Goal: Task Accomplishment & Management: Manage account settings

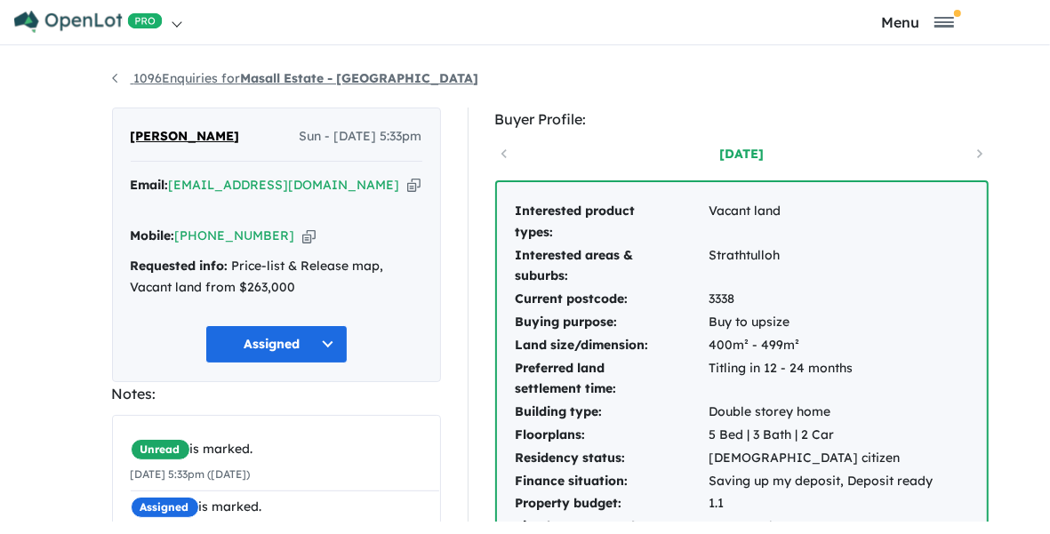
click at [241, 86] on strong "Masall Estate - [GEOGRAPHIC_DATA]" at bounding box center [360, 78] width 238 height 16
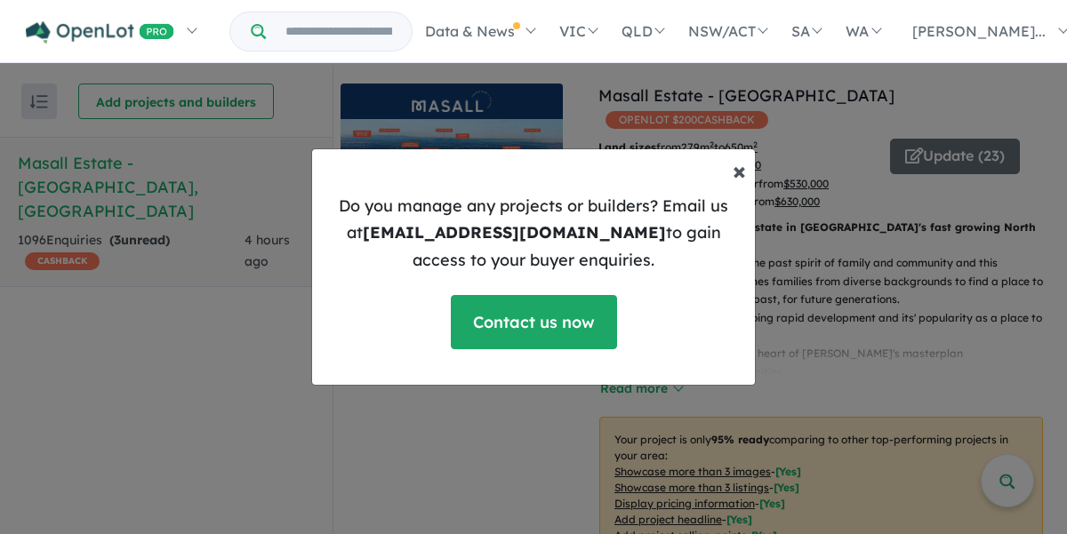
click at [740, 174] on span "×" at bounding box center [739, 170] width 13 height 31
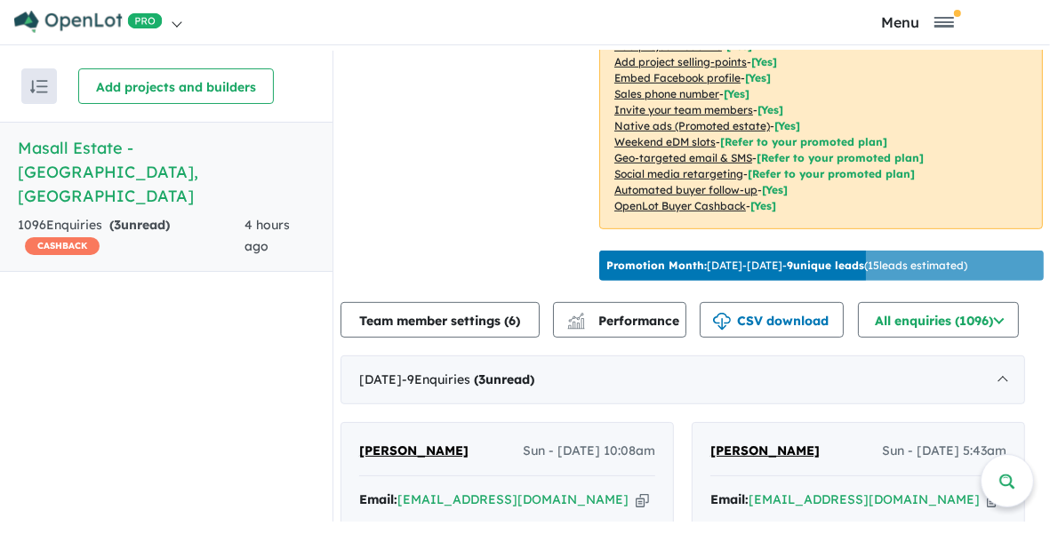
scroll to position [556, 0]
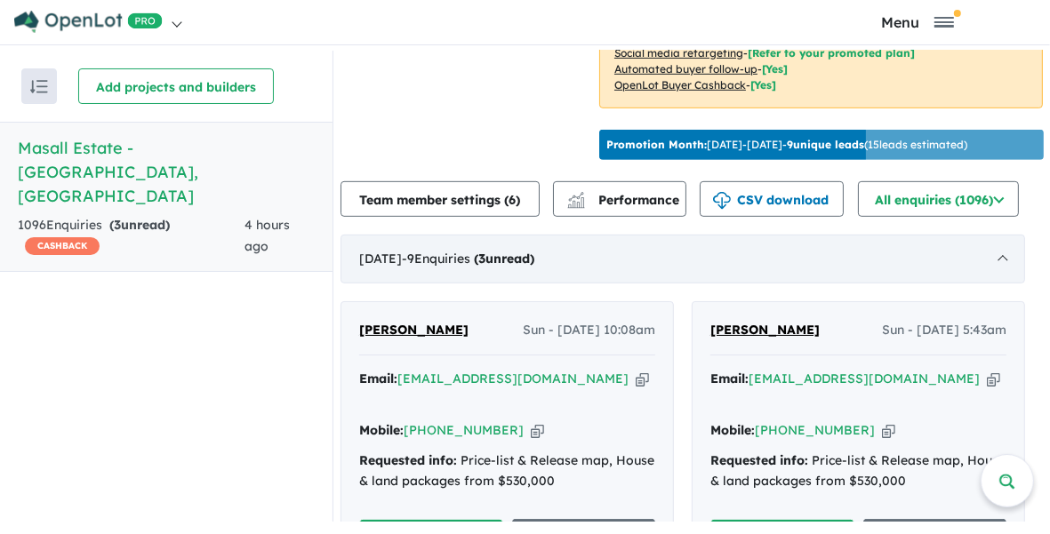
click at [534, 267] on strong "( 3 unread)" at bounding box center [504, 259] width 60 height 16
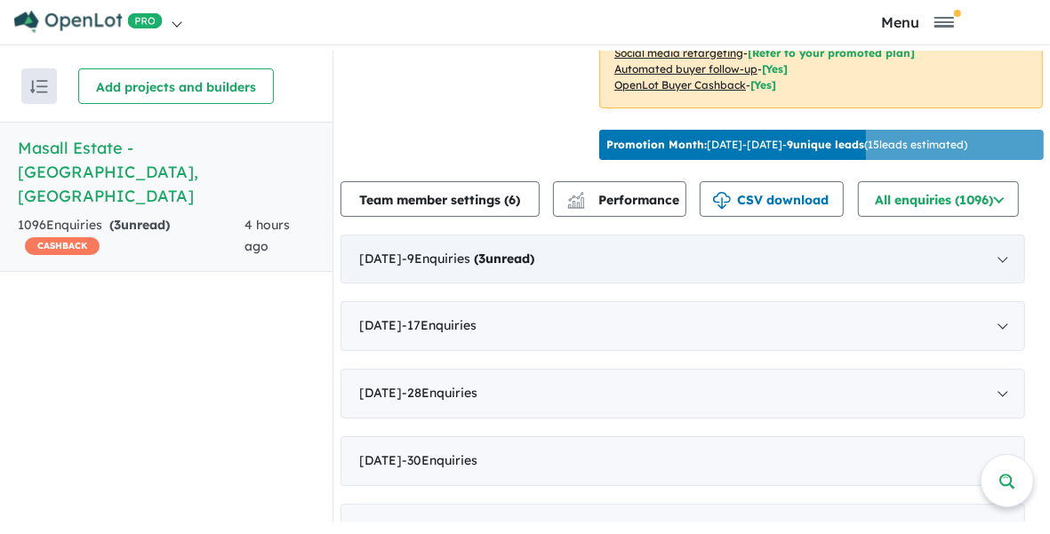
click at [534, 267] on strong "( 3 unread)" at bounding box center [504, 259] width 60 height 16
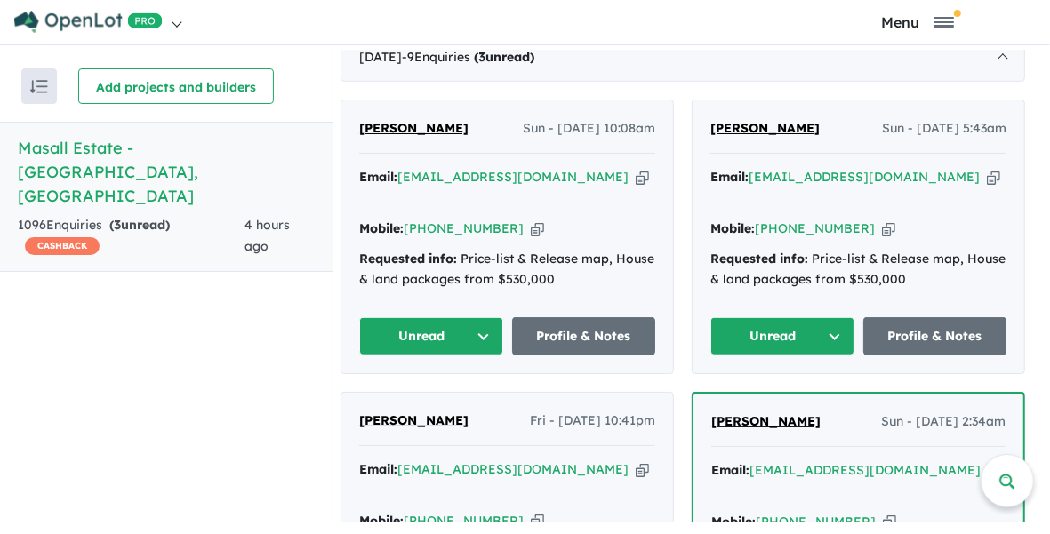
scroll to position [777, 0]
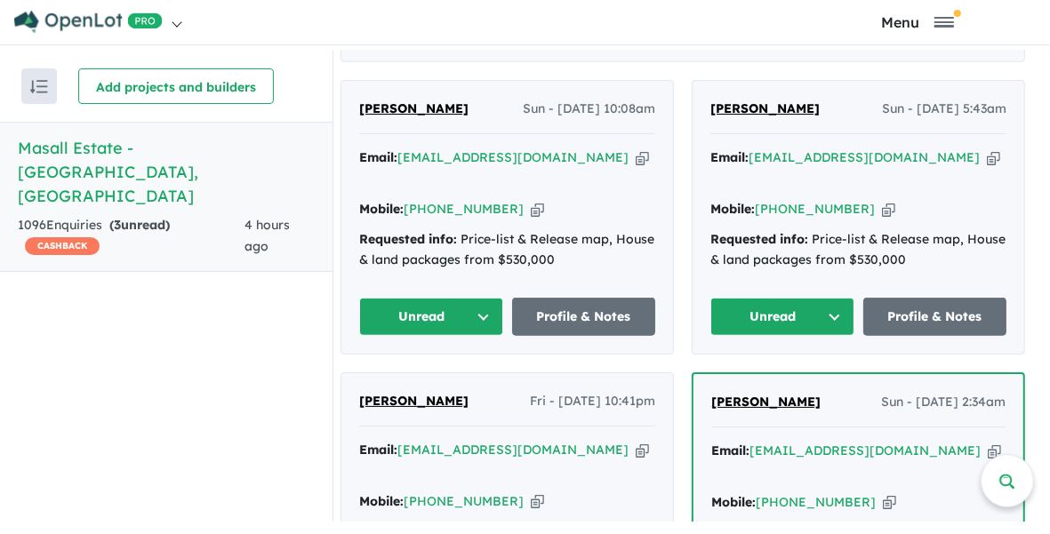
click at [424, 325] on button "Unread" at bounding box center [431, 317] width 144 height 38
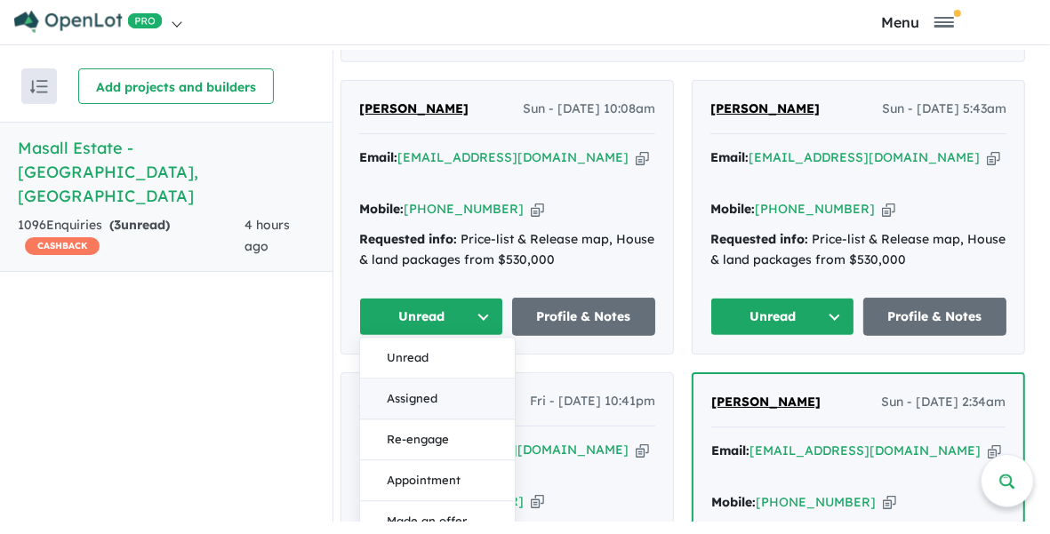
click at [429, 406] on button "Assigned" at bounding box center [437, 400] width 155 height 41
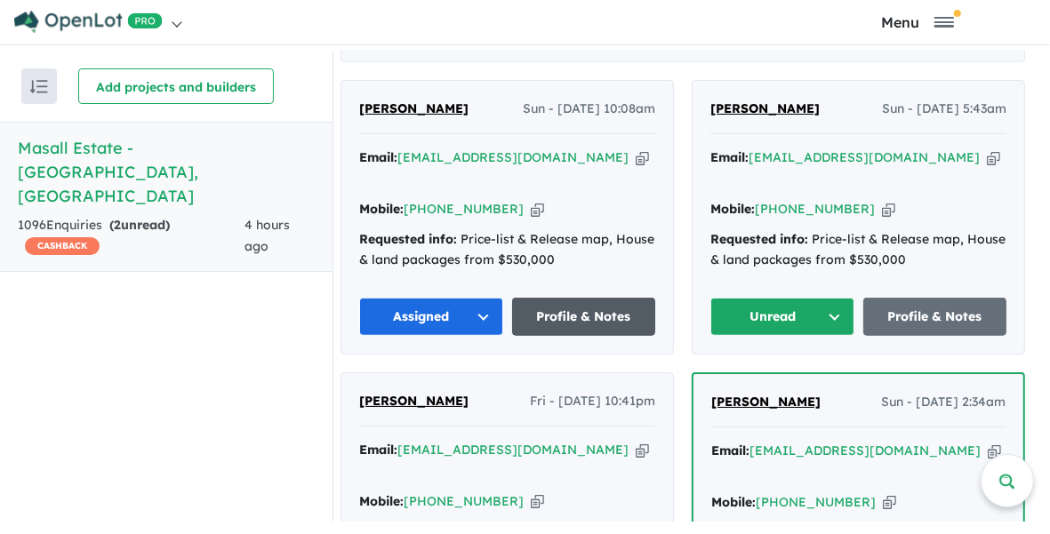
click at [578, 322] on link "Profile & Notes" at bounding box center [584, 317] width 144 height 38
click at [802, 318] on button "Unread" at bounding box center [782, 317] width 144 height 38
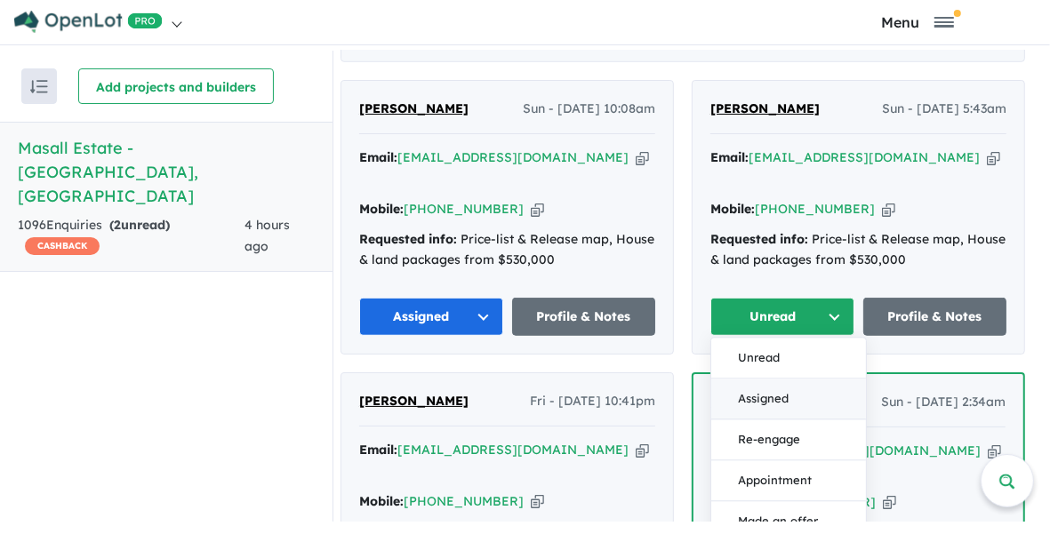
click at [776, 406] on button "Assigned" at bounding box center [788, 400] width 155 height 41
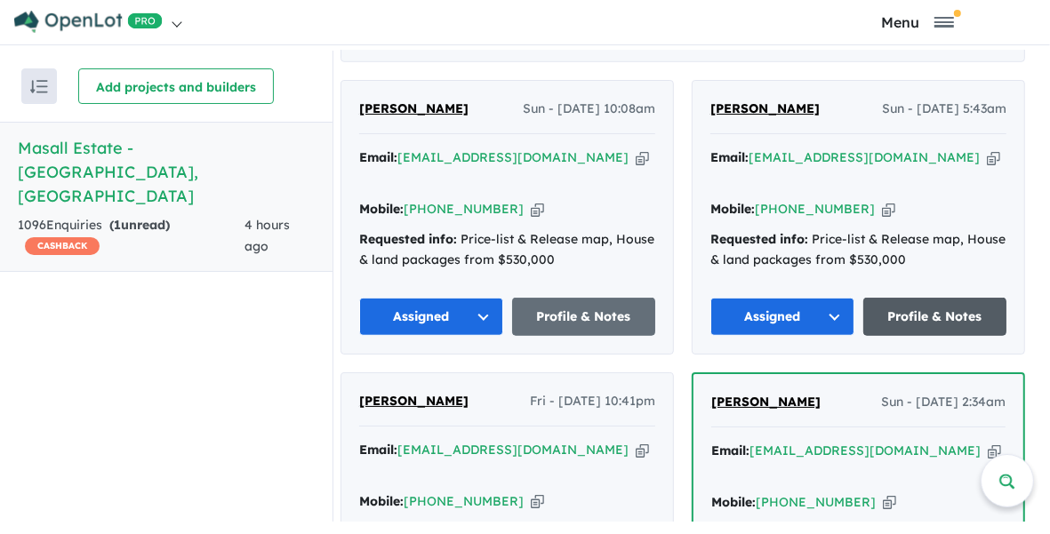
click at [934, 324] on link "Profile & Notes" at bounding box center [935, 317] width 144 height 38
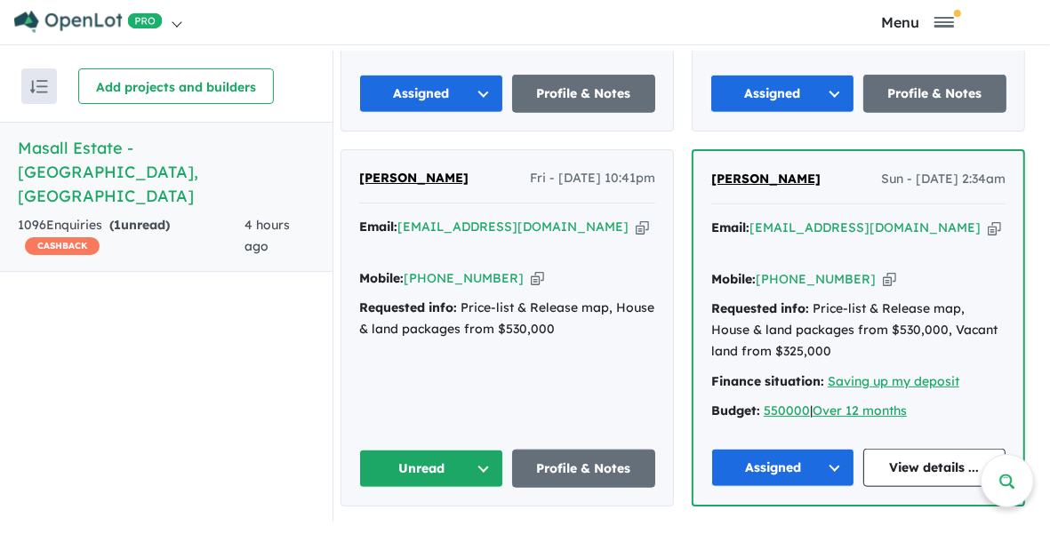
scroll to position [1111, 0]
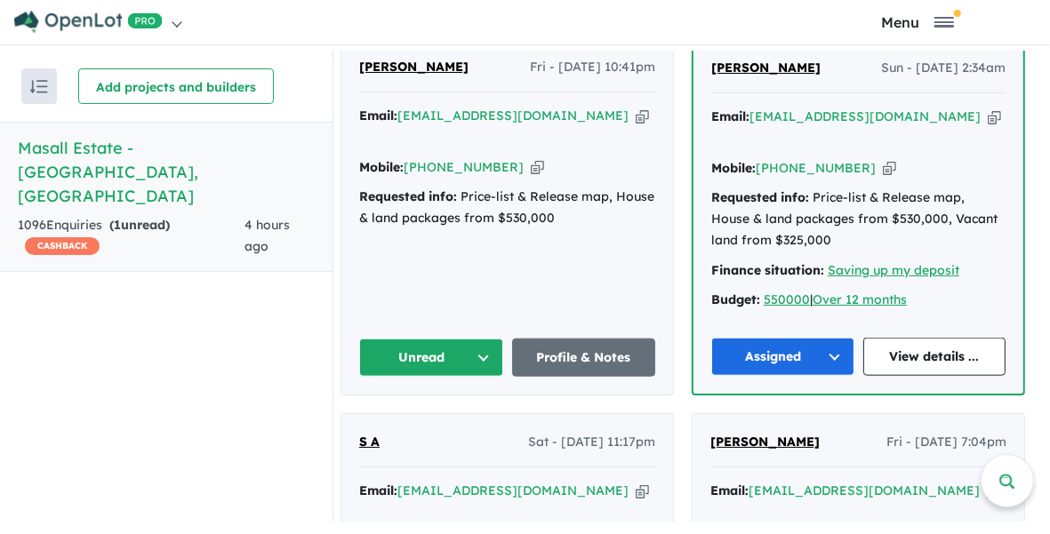
click at [441, 344] on button "Unread" at bounding box center [431, 358] width 144 height 38
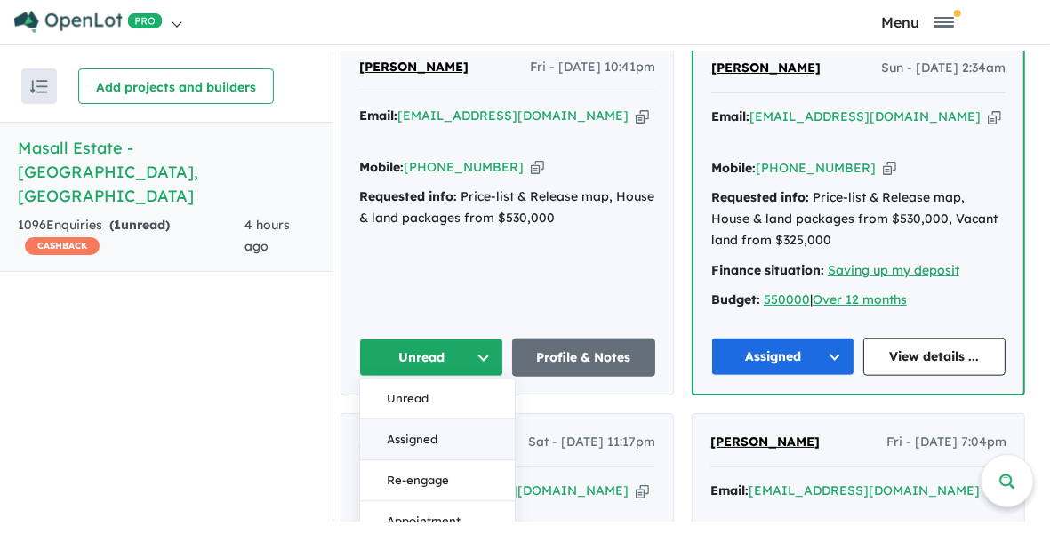
click at [429, 421] on button "Assigned" at bounding box center [437, 441] width 155 height 41
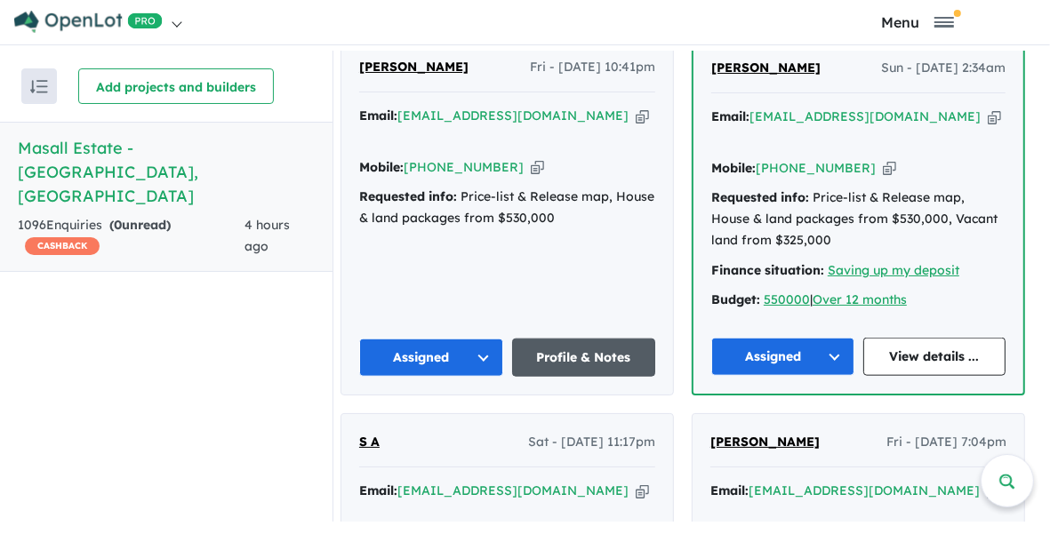
click at [597, 339] on link "Profile & Notes" at bounding box center [584, 358] width 144 height 38
click at [933, 351] on link "View details ..." at bounding box center [934, 357] width 143 height 38
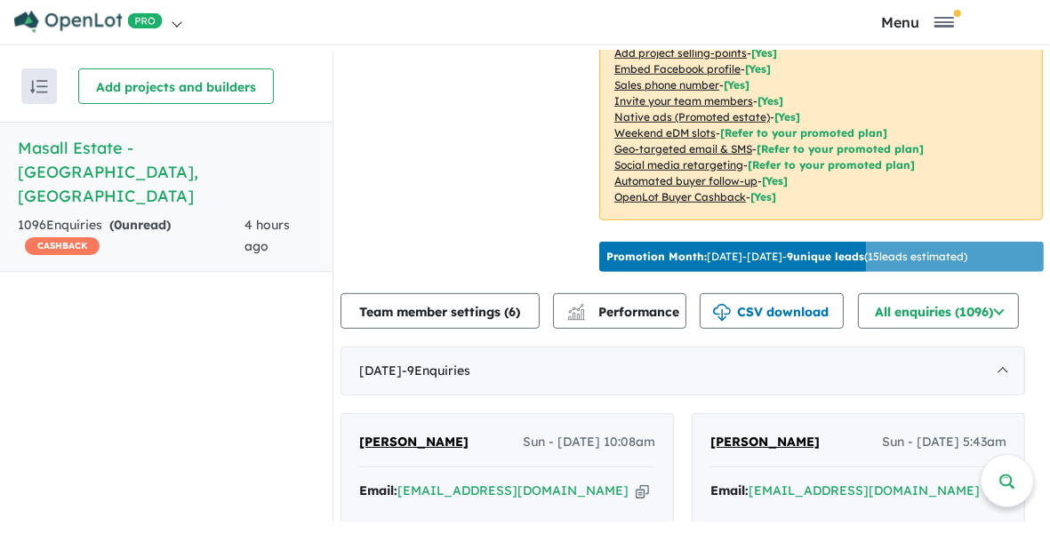
scroll to position [0, 0]
